Goal: Ask a question

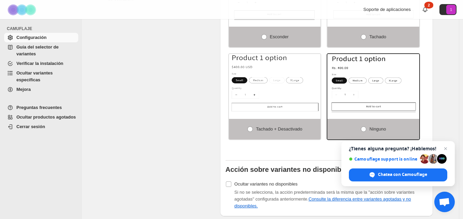
scroll to position [550, 0]
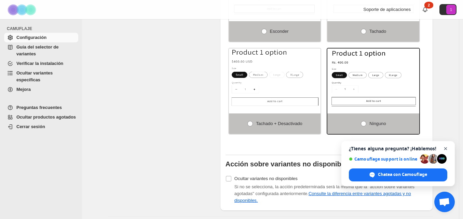
click at [444, 146] on span "Chat abierto" at bounding box center [446, 149] width 9 height 9
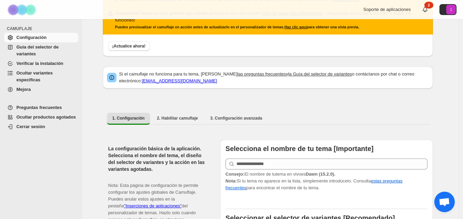
scroll to position [30, 0]
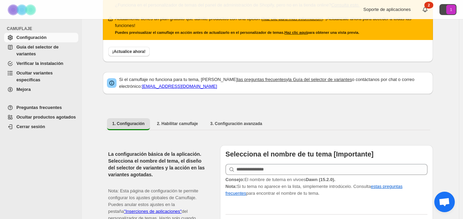
click at [451, 10] on button "1" at bounding box center [448, 9] width 17 height 11
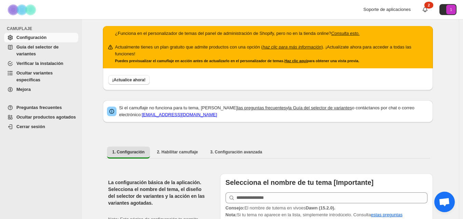
scroll to position [0, 0]
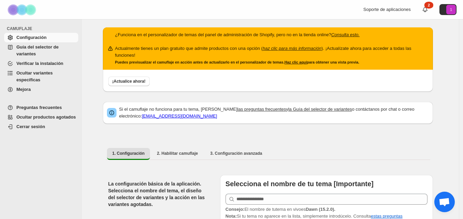
click at [16, 9] on img at bounding box center [22, 9] width 34 height 19
click at [14, 8] on img at bounding box center [22, 9] width 34 height 19
